Goal: Navigation & Orientation: Find specific page/section

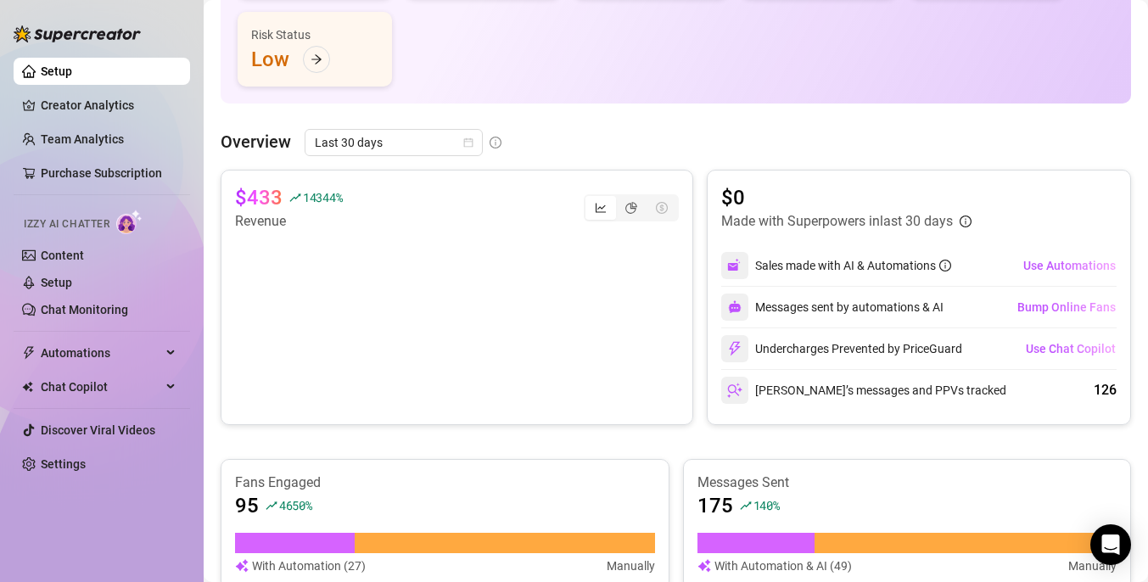
scroll to position [226, 0]
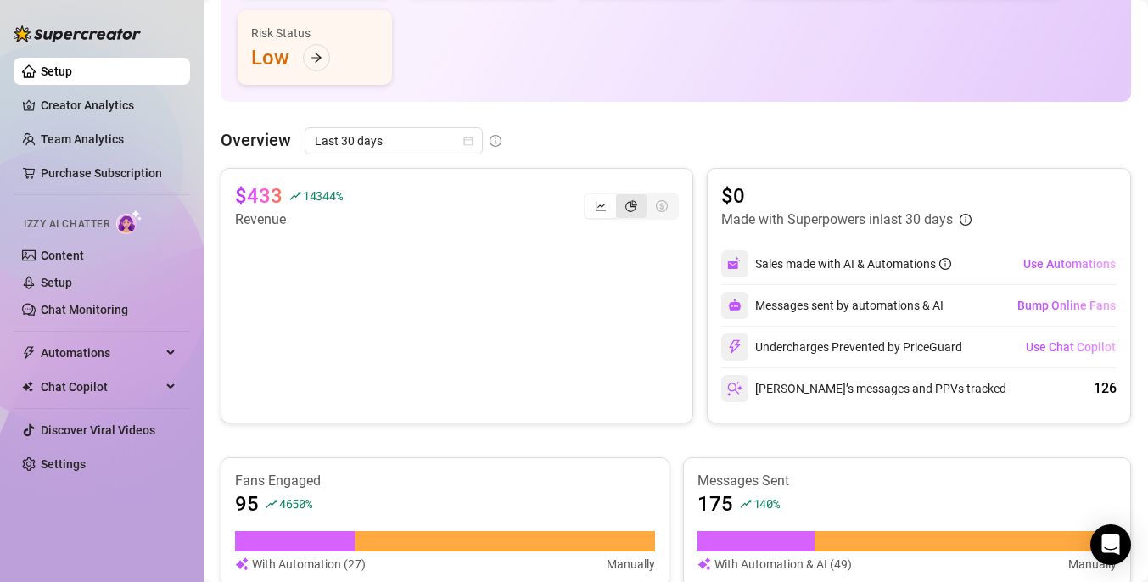
click at [623, 207] on div "segmented control" at bounding box center [631, 206] width 31 height 24
click at [620, 197] on input "segmented control" at bounding box center [620, 197] width 0 height 0
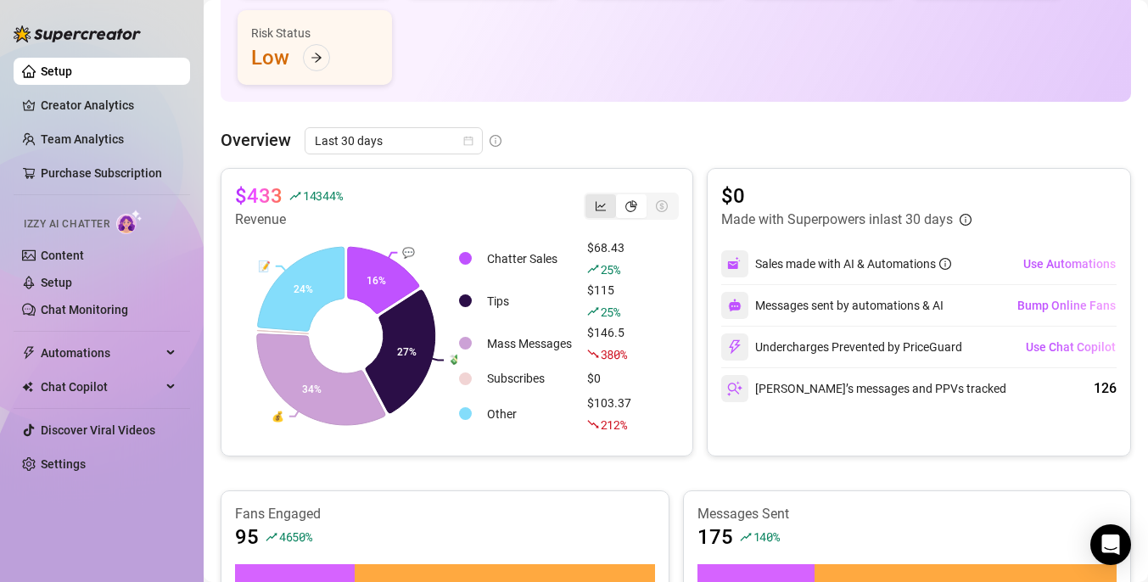
click at [607, 210] on div "segmented control" at bounding box center [600, 206] width 31 height 24
click at [590, 197] on input "segmented control" at bounding box center [590, 197] width 0 height 0
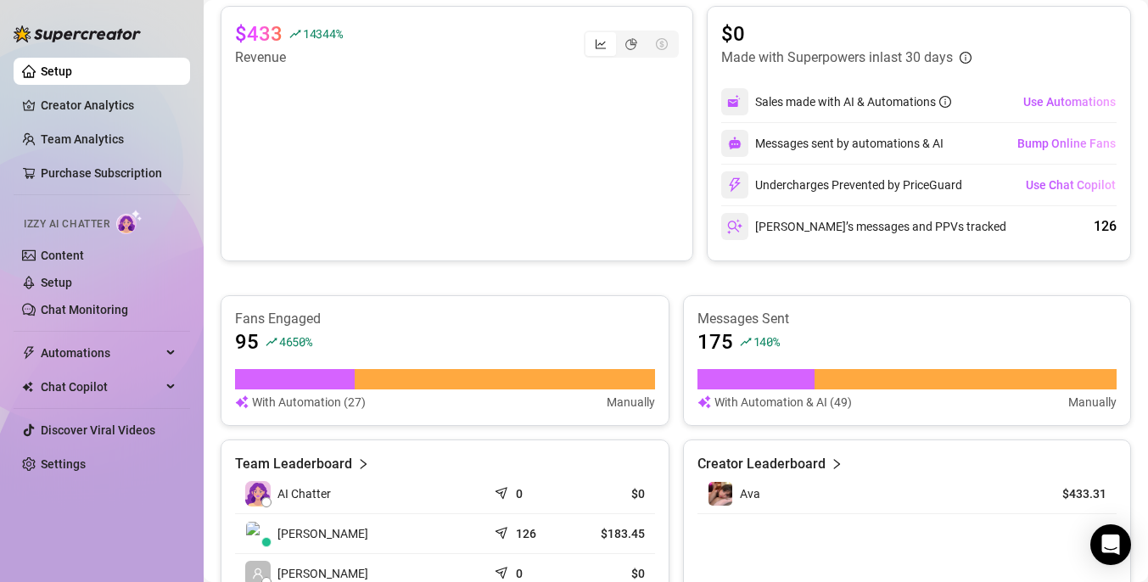
scroll to position [0, 0]
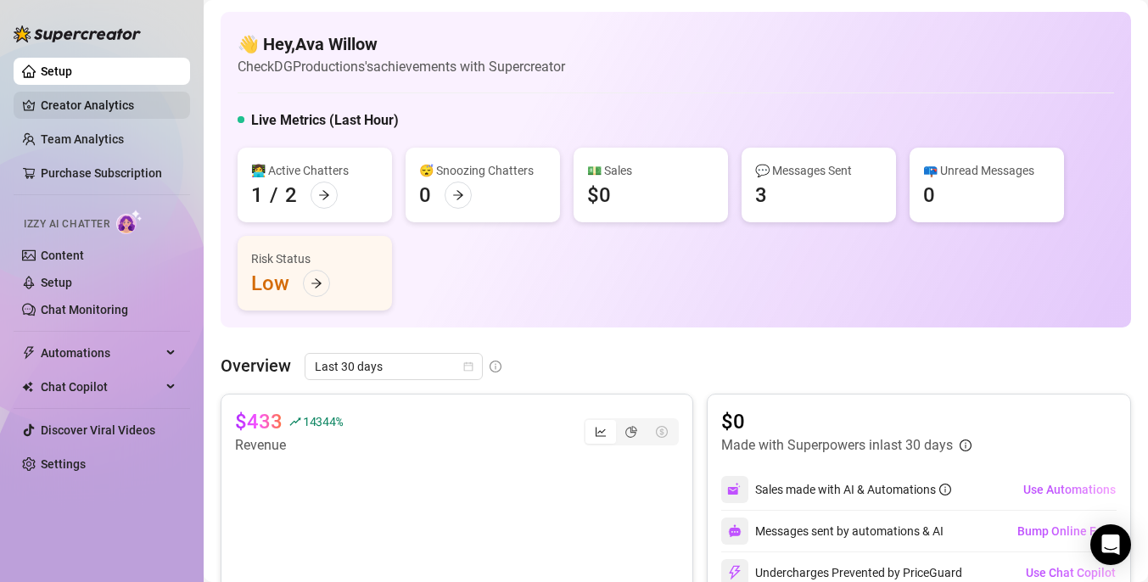
click at [98, 103] on link "Creator Analytics" at bounding box center [109, 105] width 136 height 27
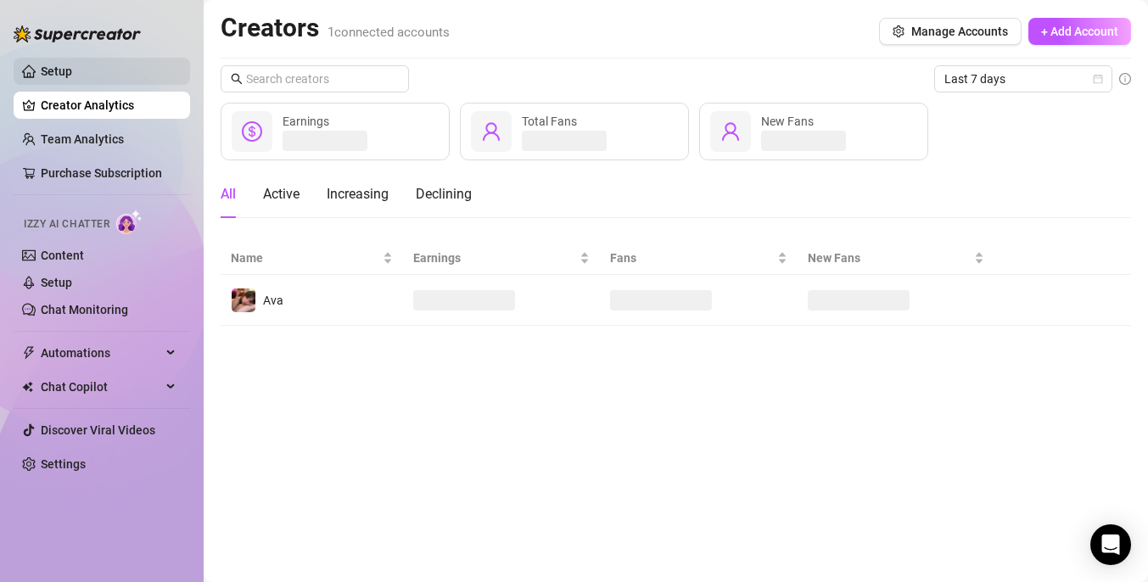
click at [72, 74] on link "Setup" at bounding box center [56, 71] width 31 height 14
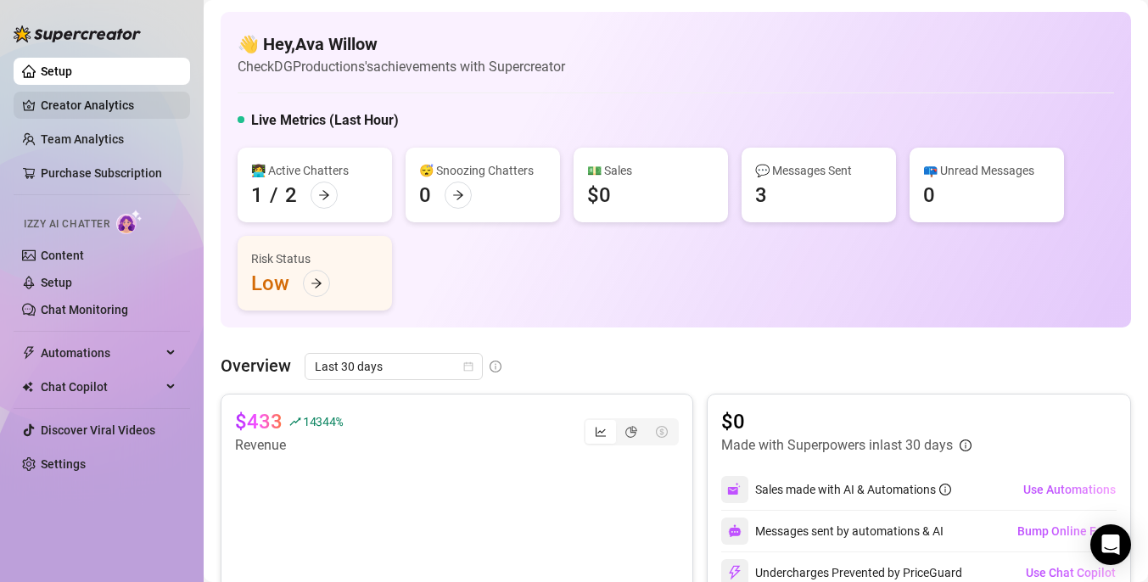
click at [102, 104] on link "Creator Analytics" at bounding box center [109, 105] width 136 height 27
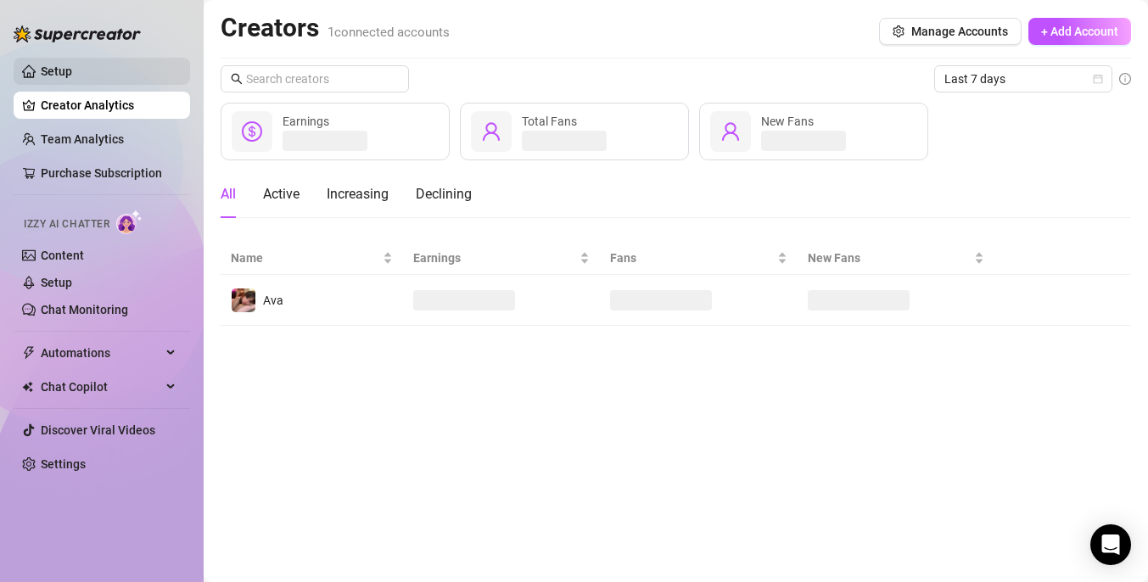
click at [72, 69] on link "Setup" at bounding box center [56, 71] width 31 height 14
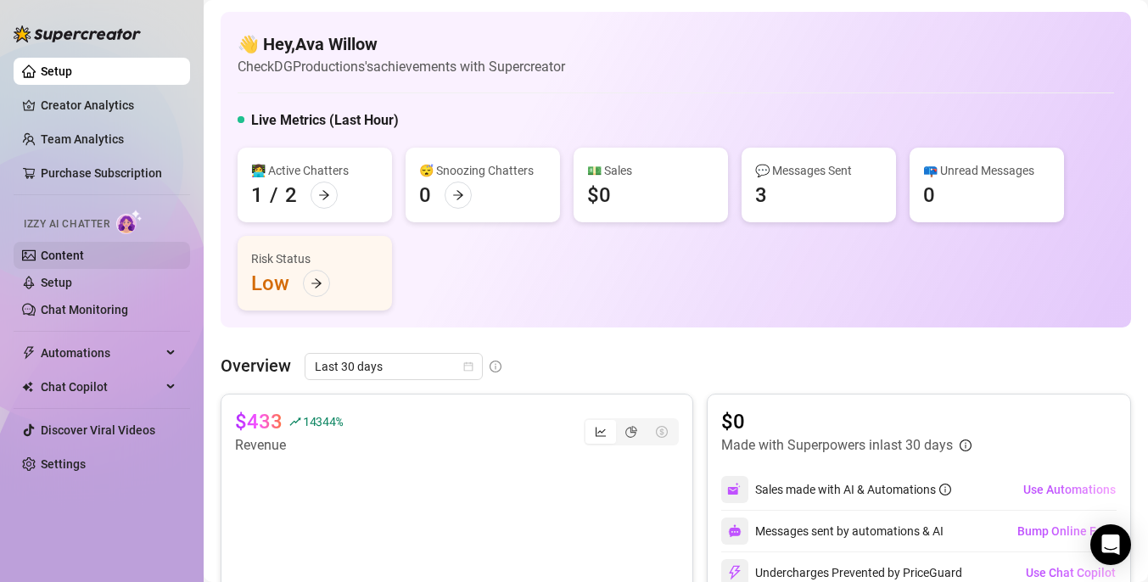
click at [81, 256] on link "Content" at bounding box center [62, 256] width 43 height 14
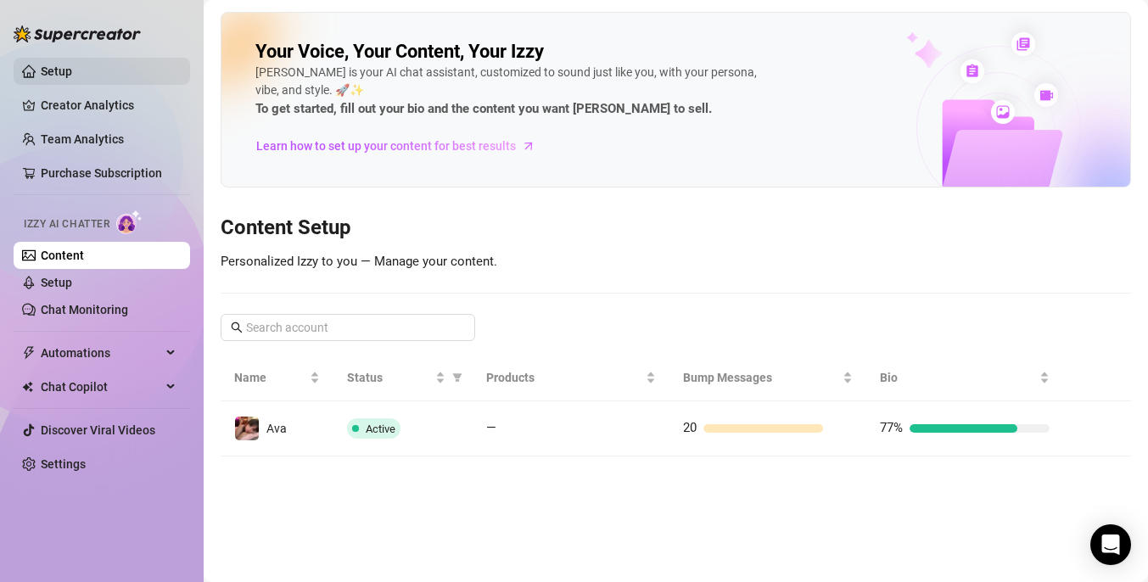
click at [72, 73] on link "Setup" at bounding box center [56, 71] width 31 height 14
